Goal: Find specific page/section: Find specific page/section

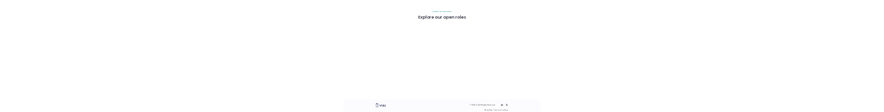
scroll to position [1285, 0]
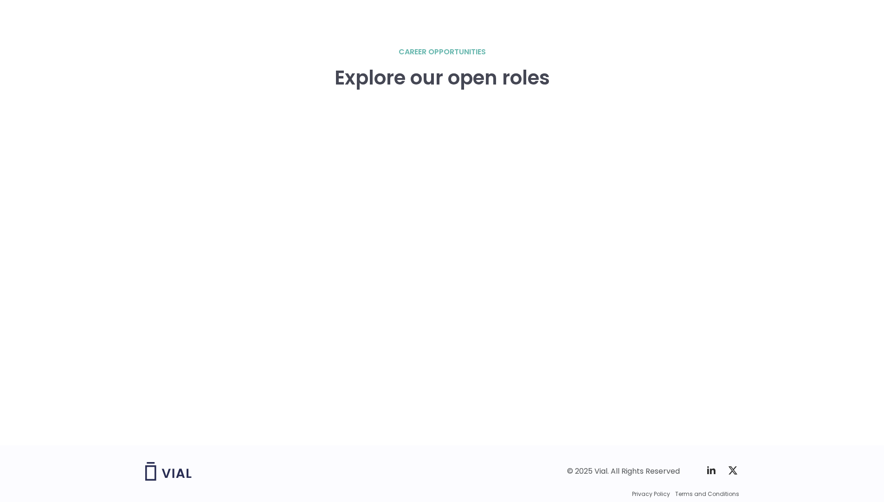
click at [376, 78] on h3 "Explore our open roles" at bounding box center [442, 78] width 215 height 22
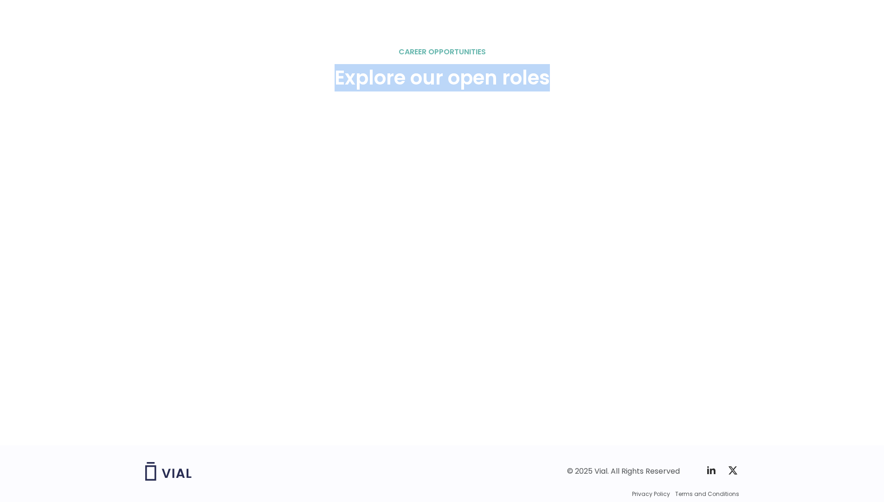
click at [375, 79] on h3 "Explore our open roles" at bounding box center [442, 78] width 215 height 22
copy div "Explore our open roles"
